Goal: Transaction & Acquisition: Purchase product/service

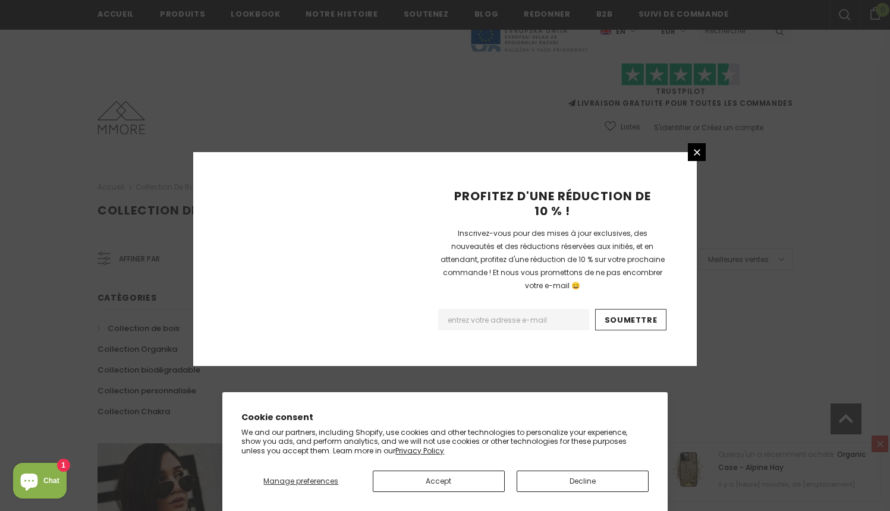
scroll to position [736, 0]
